Goal: Transaction & Acquisition: Download file/media

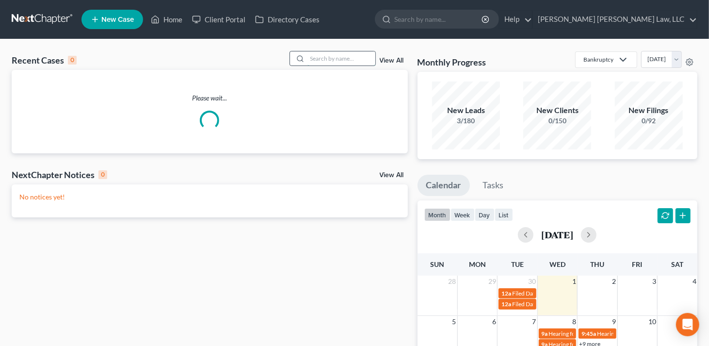
click at [325, 59] on input "search" at bounding box center [342, 58] width 68 height 14
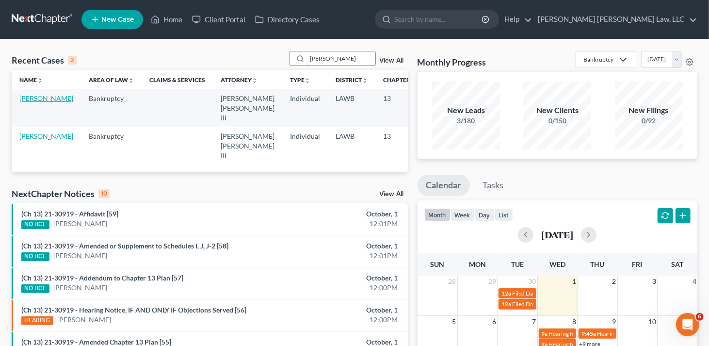
type input "[PERSON_NAME]"
click at [31, 102] on link "[PERSON_NAME]" at bounding box center [46, 98] width 54 height 8
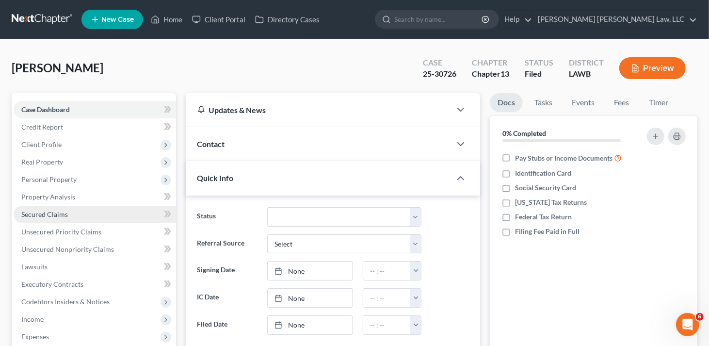
scroll to position [186, 0]
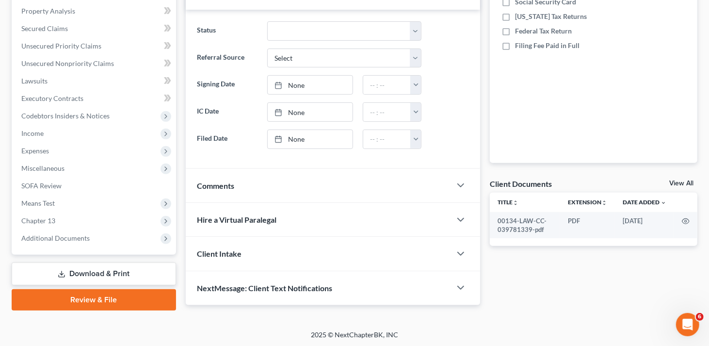
click at [92, 276] on link "Download & Print" at bounding box center [94, 273] width 164 height 23
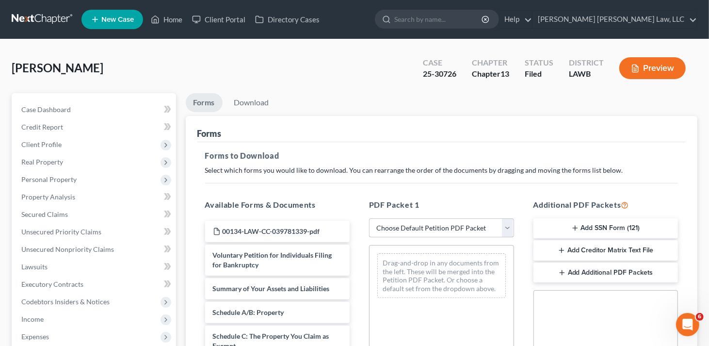
click at [394, 231] on select "Choose Default Petition PDF Packet Complete Bankruptcy Petition (all forms and …" at bounding box center [441, 227] width 145 height 19
click at [420, 267] on div "Drag-and-drop in any documents from the left. These will be merged into the Pet…" at bounding box center [441, 275] width 129 height 45
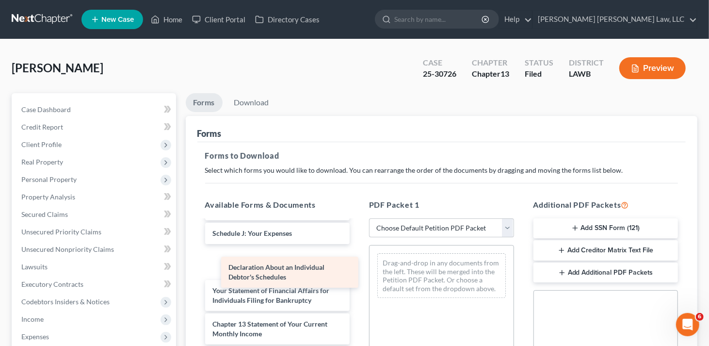
scroll to position [250, 0]
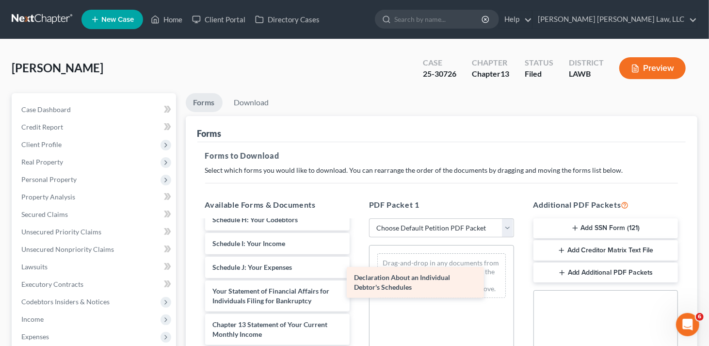
drag, startPoint x: 280, startPoint y: 264, endPoint x: 423, endPoint y: 283, distance: 143.8
click at [358, 283] on div "Declaration About an Individual Debtor's Schedules 00134-LAW-CC-039781339-pdf V…" at bounding box center [277, 226] width 161 height 513
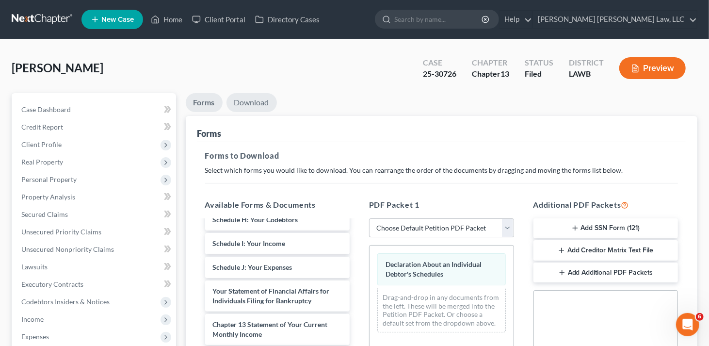
click at [254, 99] on link "Download" at bounding box center [252, 102] width 50 height 19
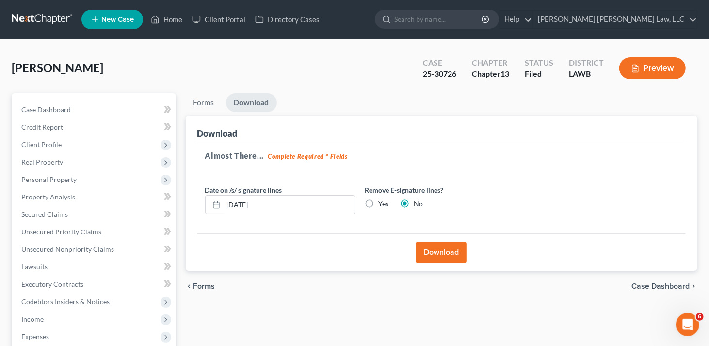
click at [438, 255] on button "Download" at bounding box center [441, 252] width 50 height 21
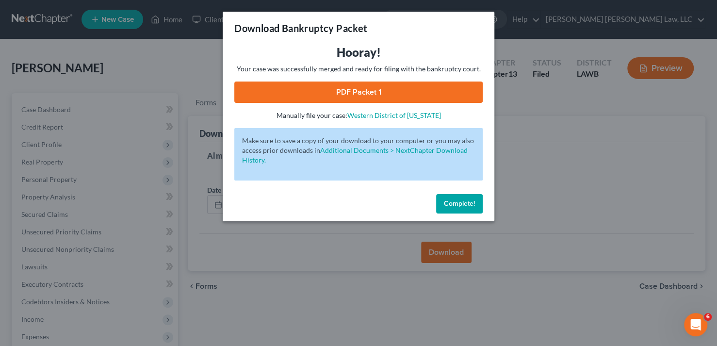
click at [400, 83] on link "PDF Packet 1" at bounding box center [358, 91] width 248 height 21
click at [458, 206] on span "Complete!" at bounding box center [459, 203] width 31 height 8
